Goal: Task Accomplishment & Management: Manage account settings

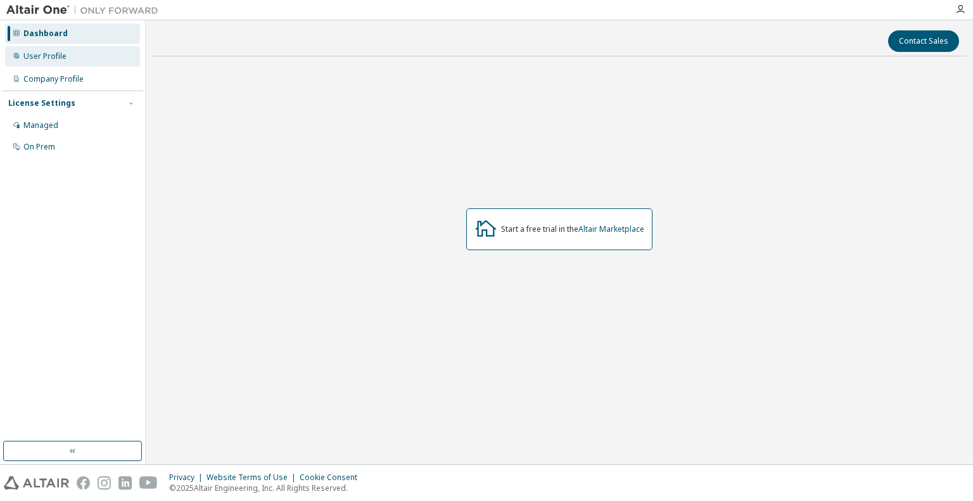
click at [96, 58] on div "User Profile" at bounding box center [72, 56] width 135 height 20
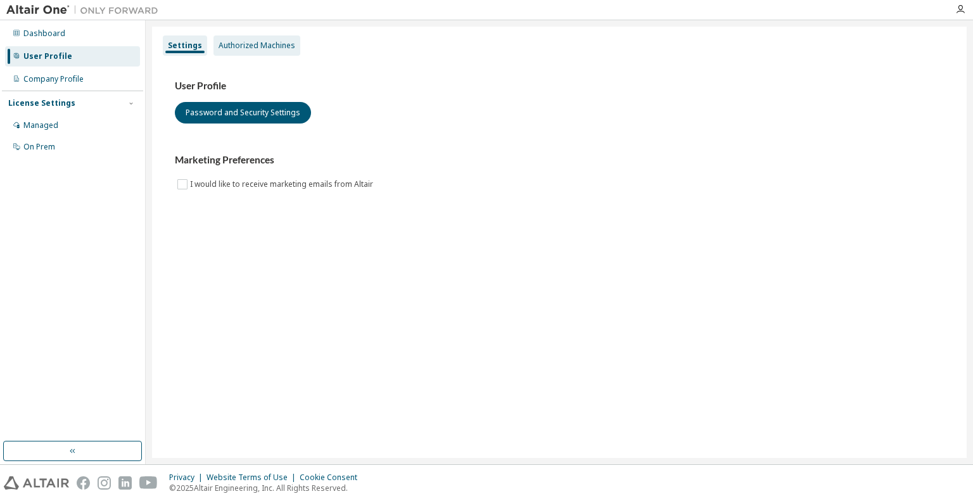
click at [250, 42] on div "Authorized Machines" at bounding box center [256, 46] width 77 height 10
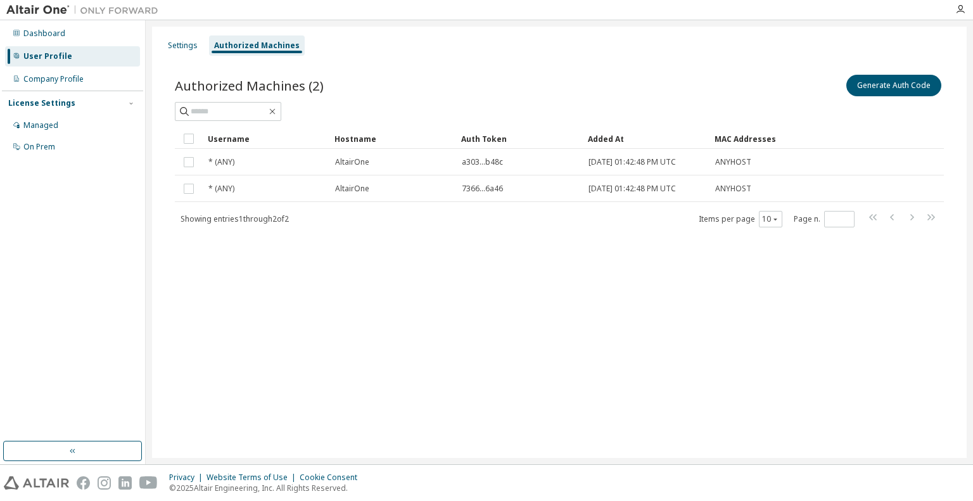
click at [261, 287] on div "Settings Authorized Machines Authorized Machines (2) Generate Auth Code Clear L…" at bounding box center [559, 242] width 814 height 431
click at [35, 151] on div "On Prem" at bounding box center [39, 147] width 32 height 10
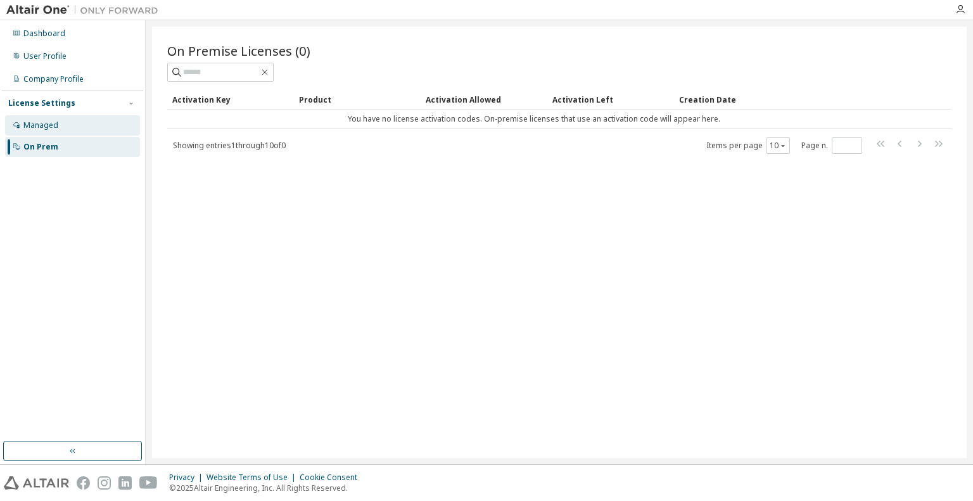
click at [37, 130] on div "Managed" at bounding box center [72, 125] width 135 height 20
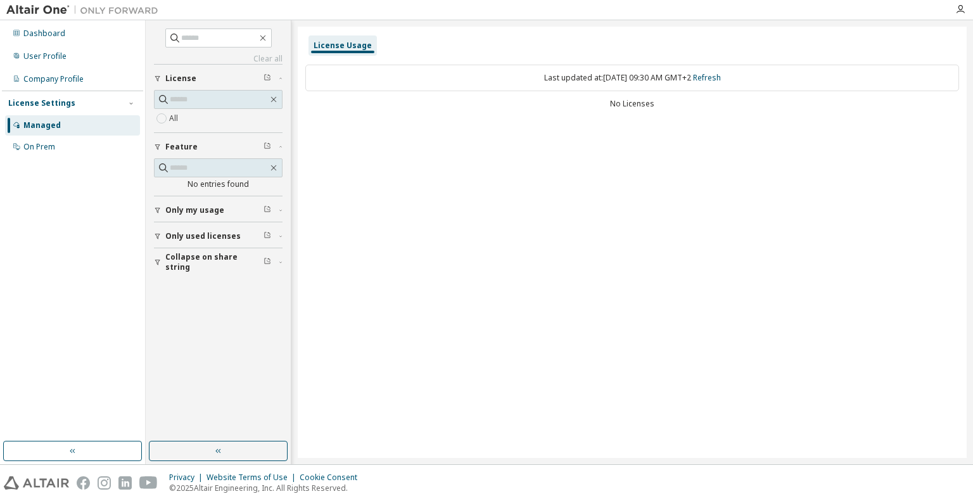
click at [216, 215] on button "Only my usage" at bounding box center [218, 210] width 129 height 28
click at [203, 298] on span "Collapse on share string" at bounding box center [214, 299] width 98 height 20
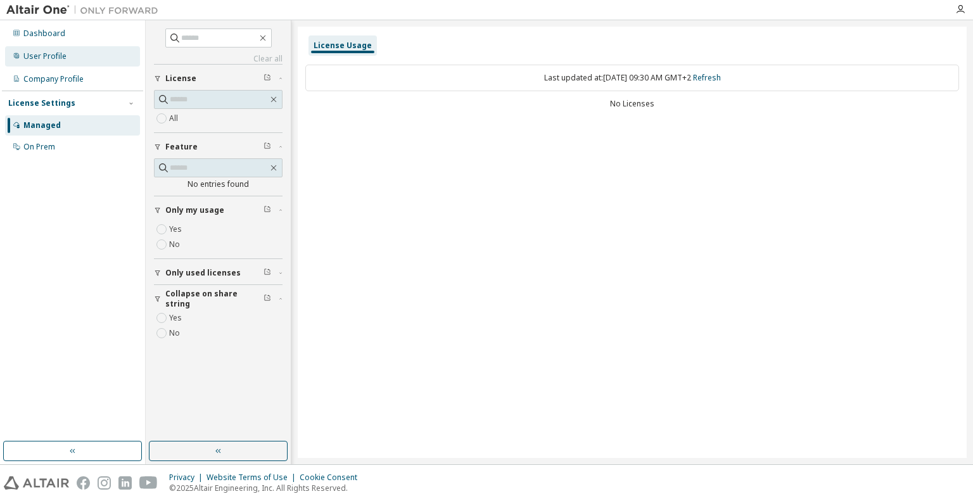
click at [41, 60] on div "User Profile" at bounding box center [44, 56] width 43 height 10
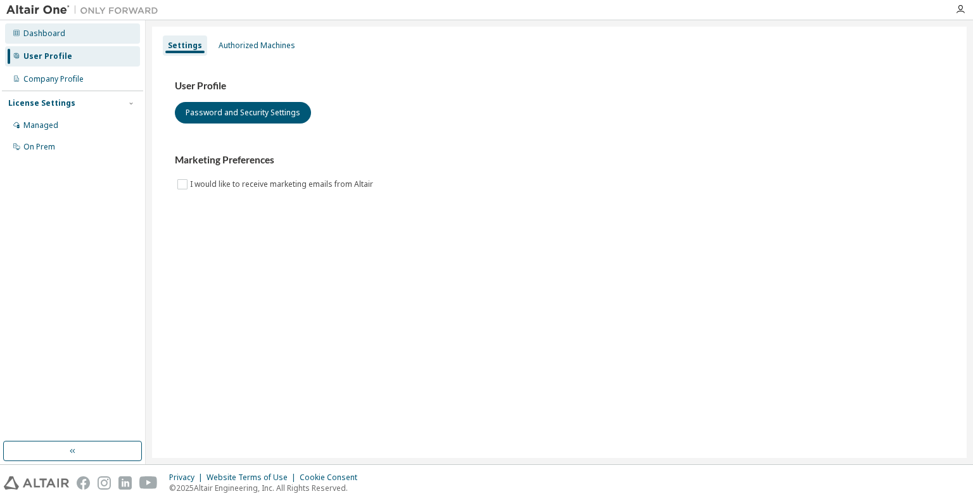
click at [61, 33] on div "Dashboard" at bounding box center [44, 33] width 42 height 10
